Goal: Transaction & Acquisition: Purchase product/service

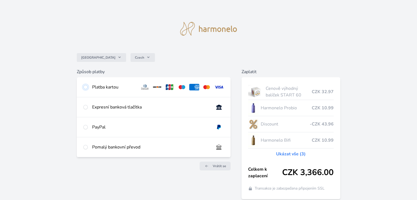
click at [86, 87] on input "radio" at bounding box center [85, 87] width 4 height 4
radio input "true"
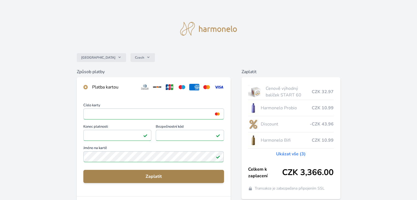
click at [163, 175] on span "Zaplatit" at bounding box center [154, 176] width 132 height 7
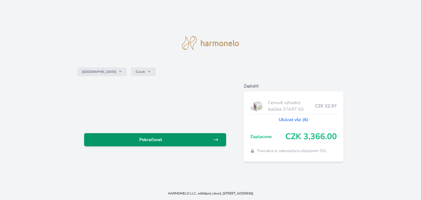
click at [181, 142] on span "Pokračovat" at bounding box center [151, 139] width 124 height 7
